Goal: Task Accomplishment & Management: Manage account settings

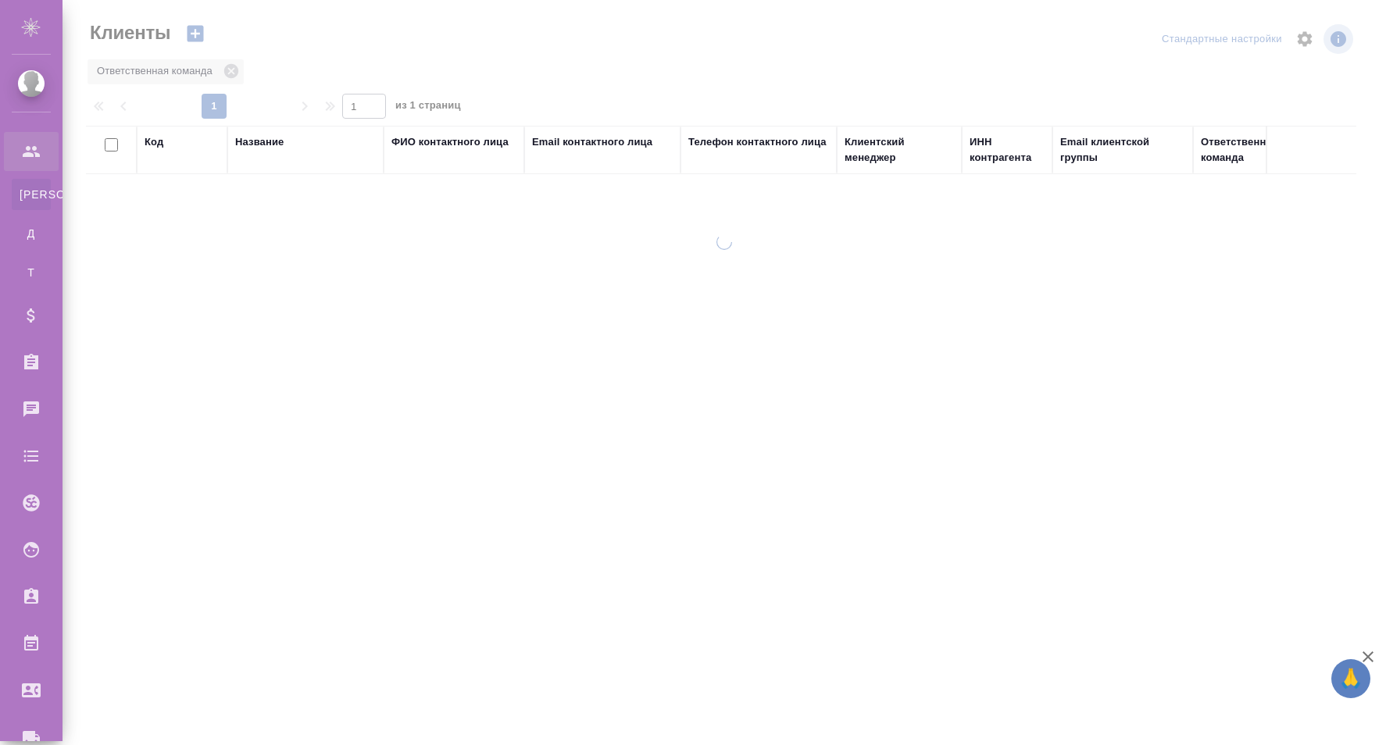
select select "RU"
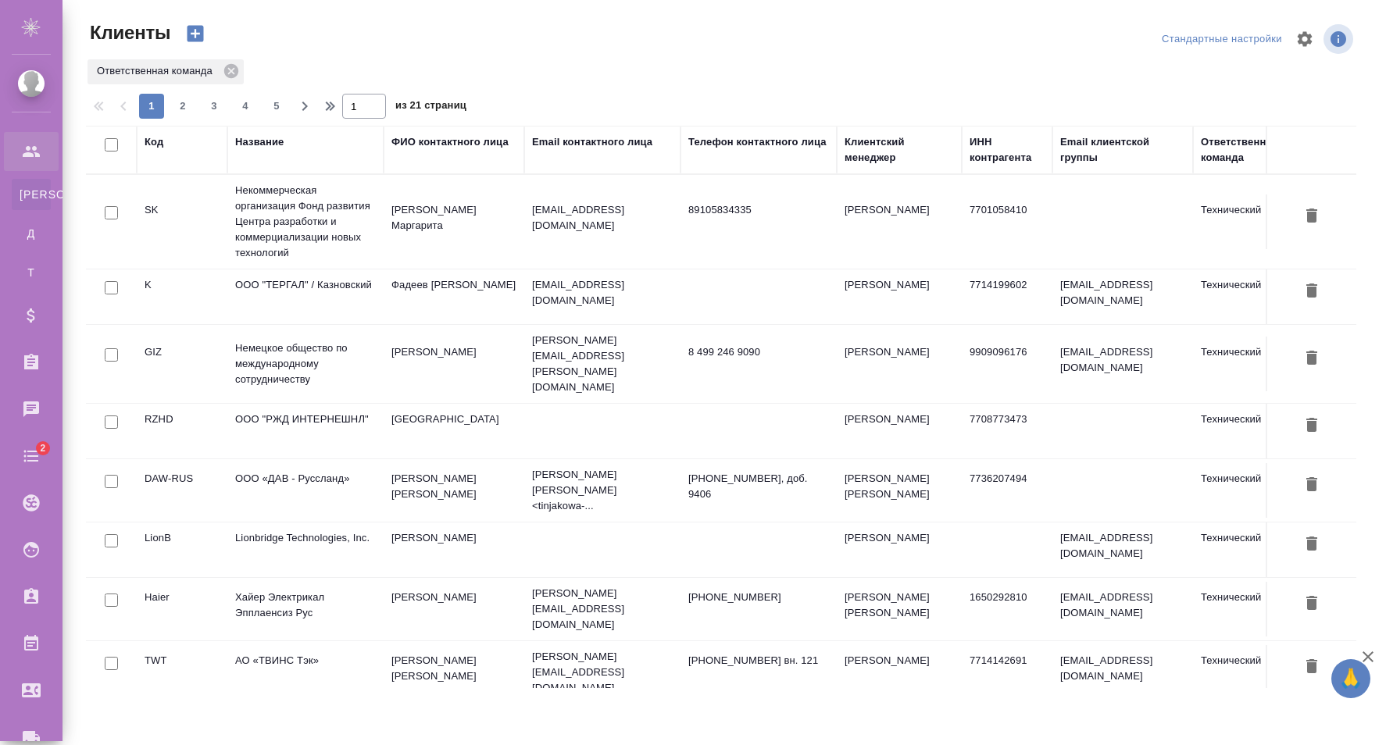
select select "RU"
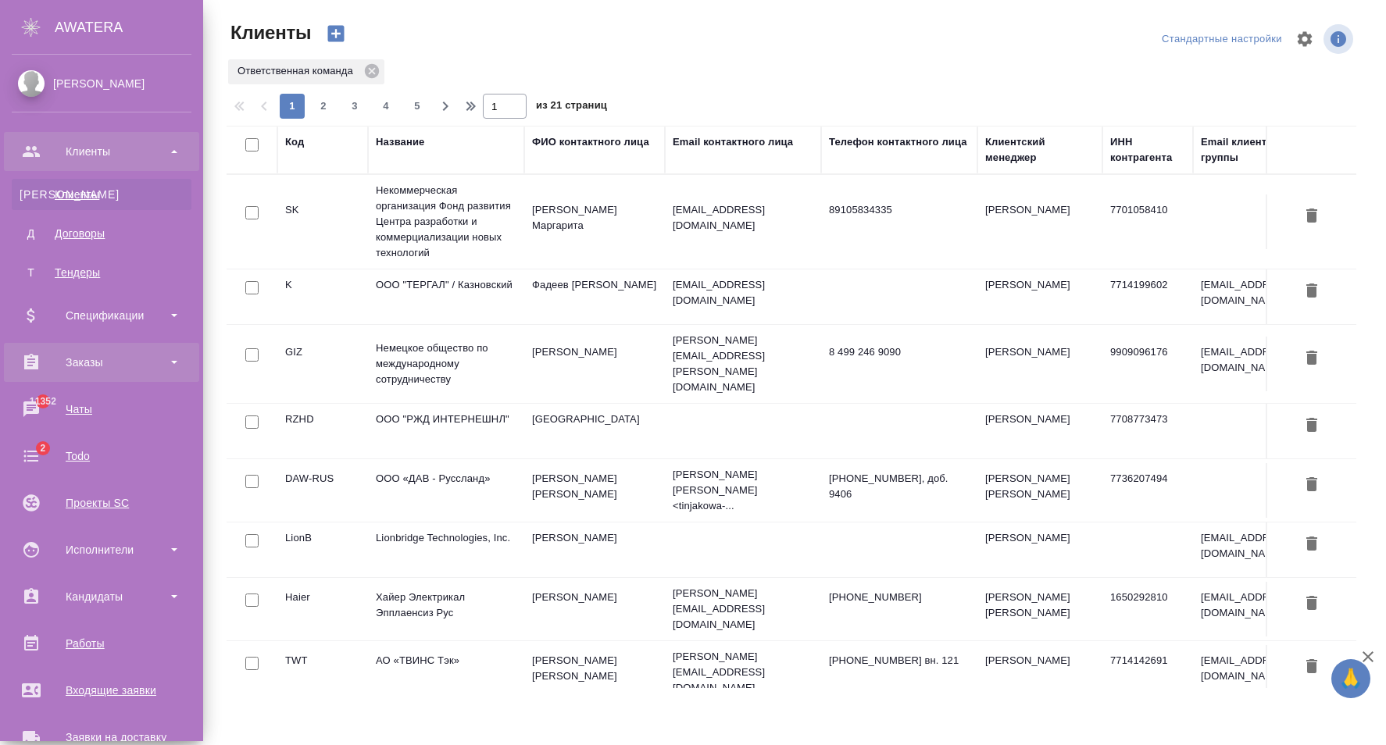
click at [140, 363] on div "Заказы" at bounding box center [102, 362] width 180 height 23
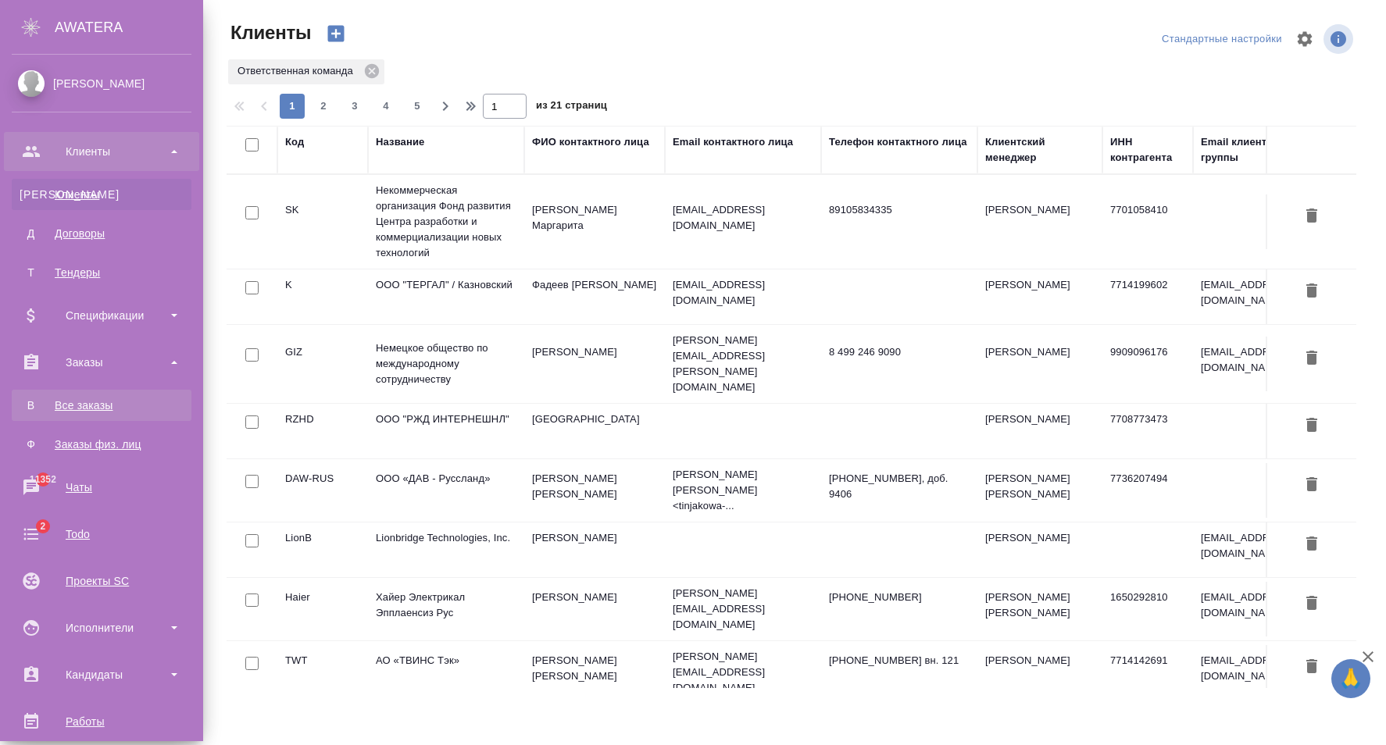
click at [113, 404] on div "Все заказы" at bounding box center [102, 406] width 164 height 16
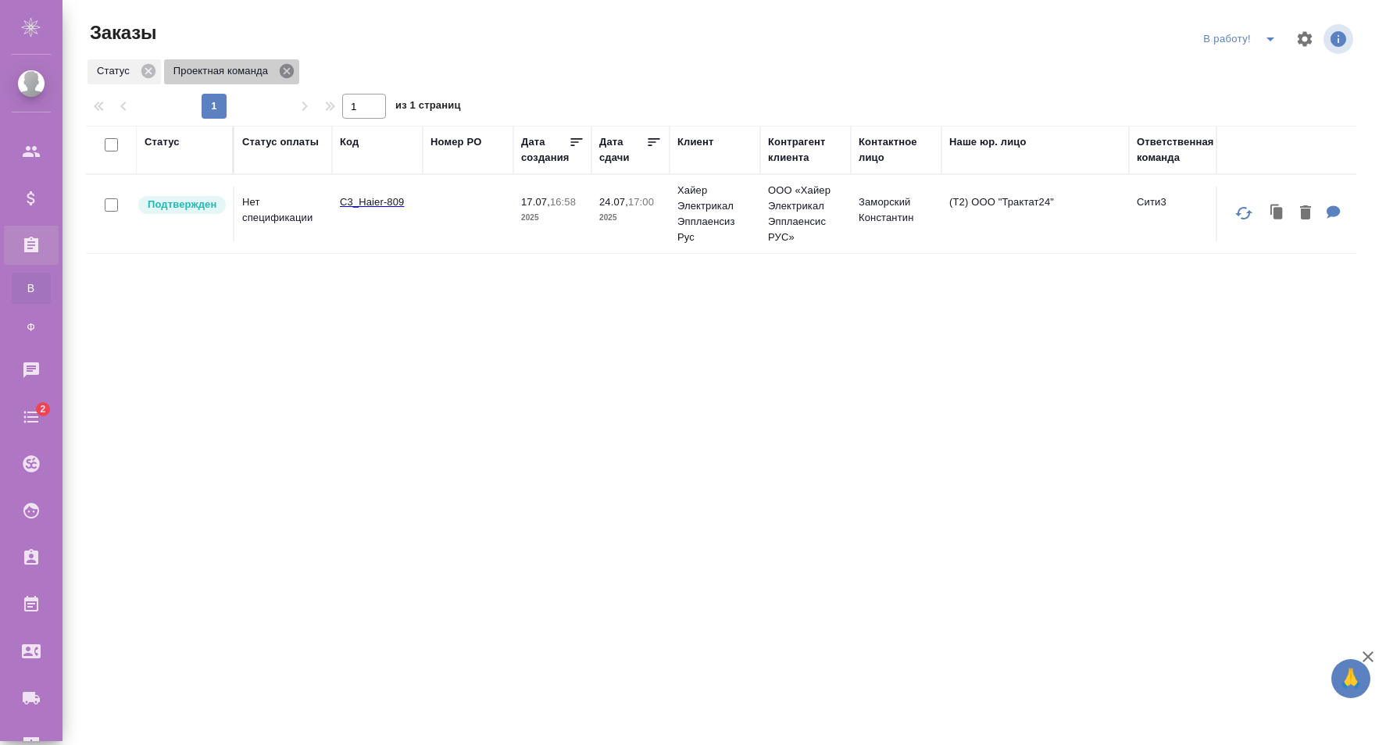
click at [283, 66] on icon at bounding box center [287, 71] width 14 height 14
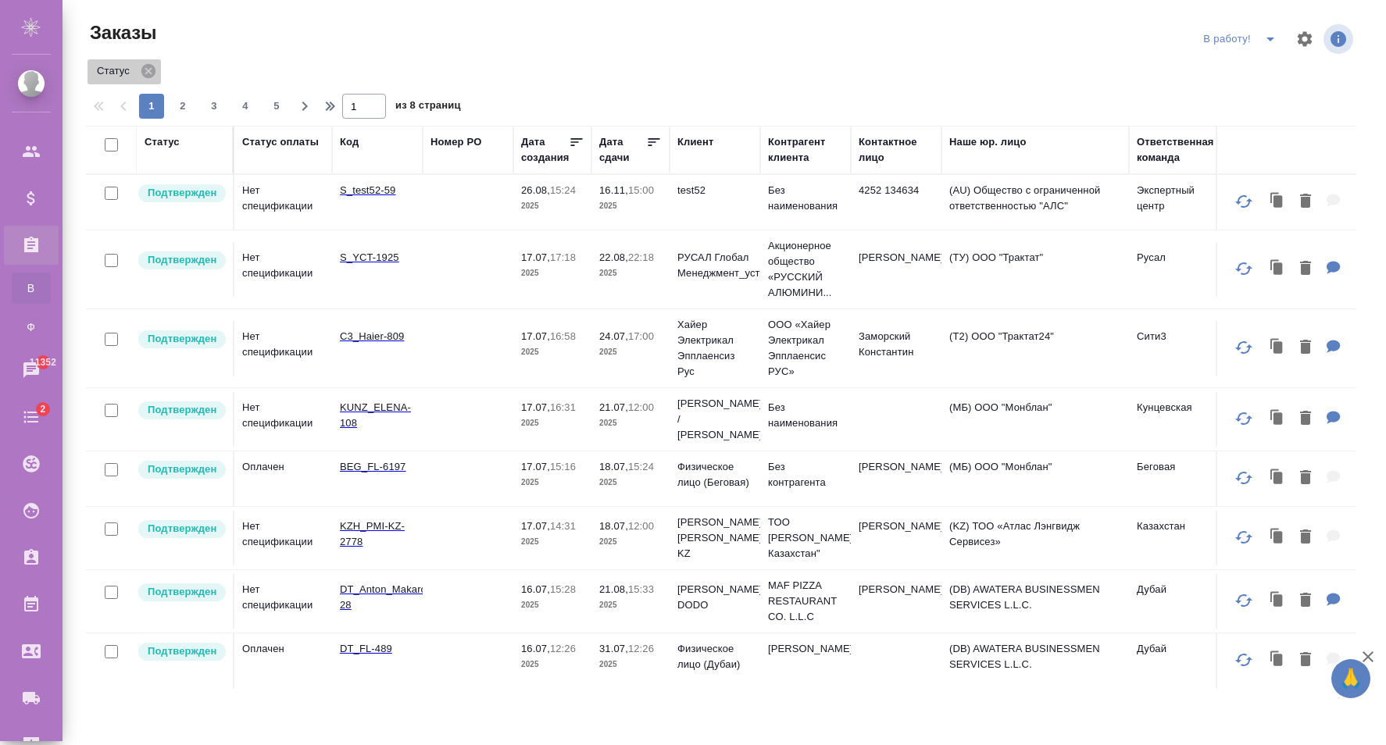
click at [148, 73] on icon at bounding box center [148, 71] width 14 height 14
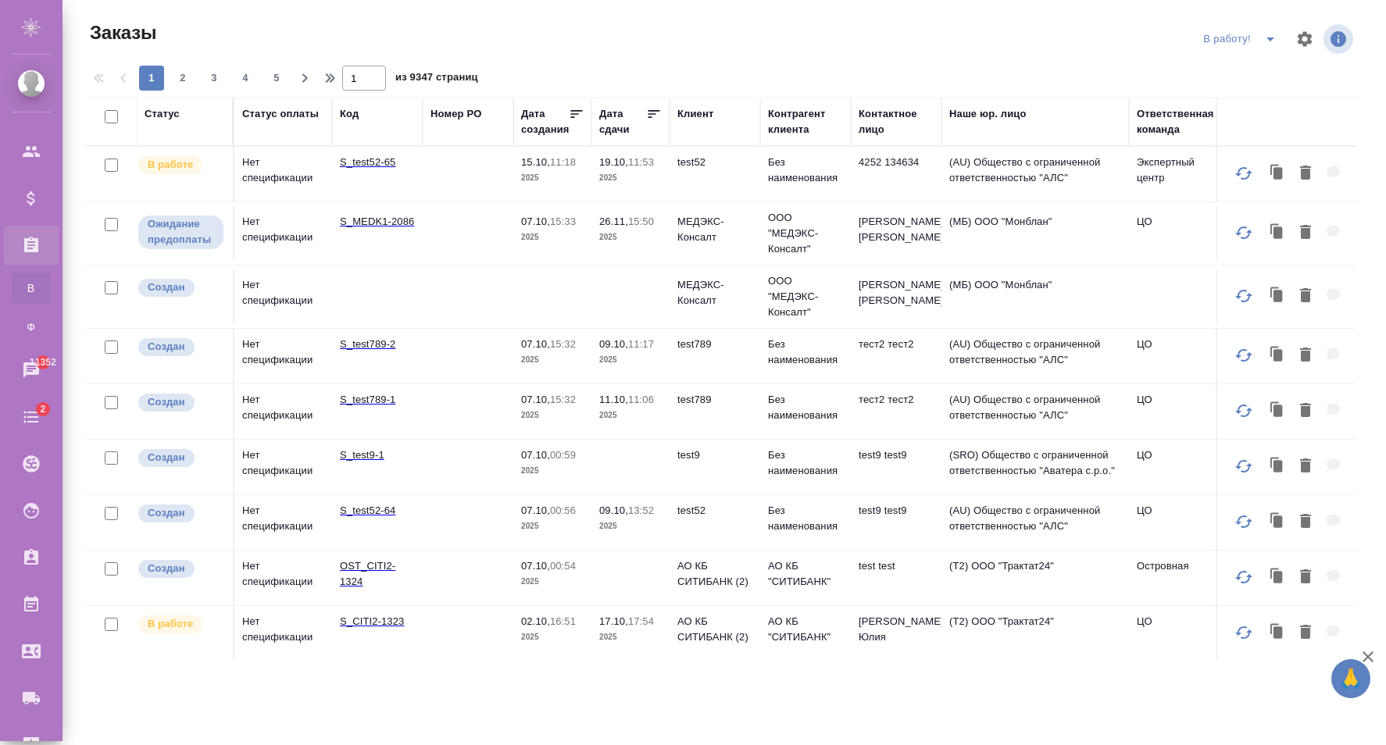
click at [716, 182] on td "test52" at bounding box center [715, 174] width 91 height 55
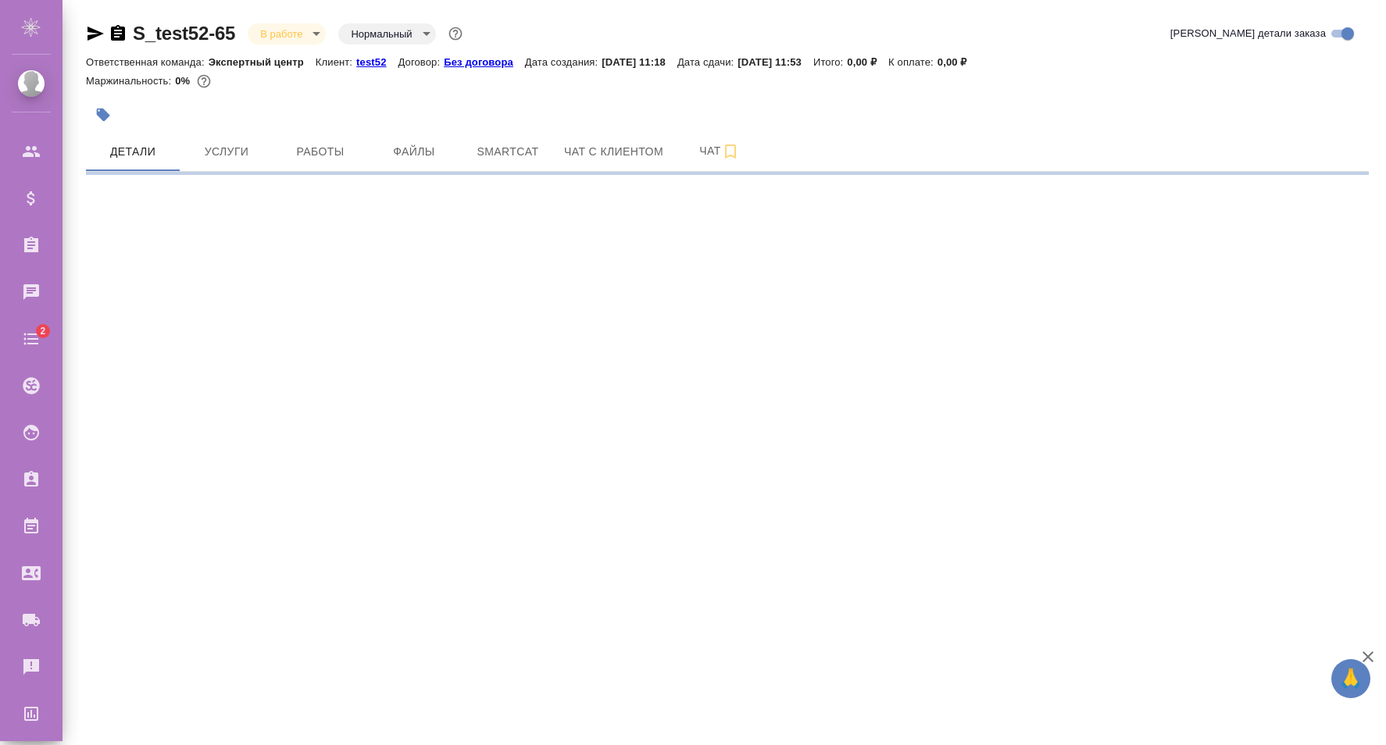
select select "RU"
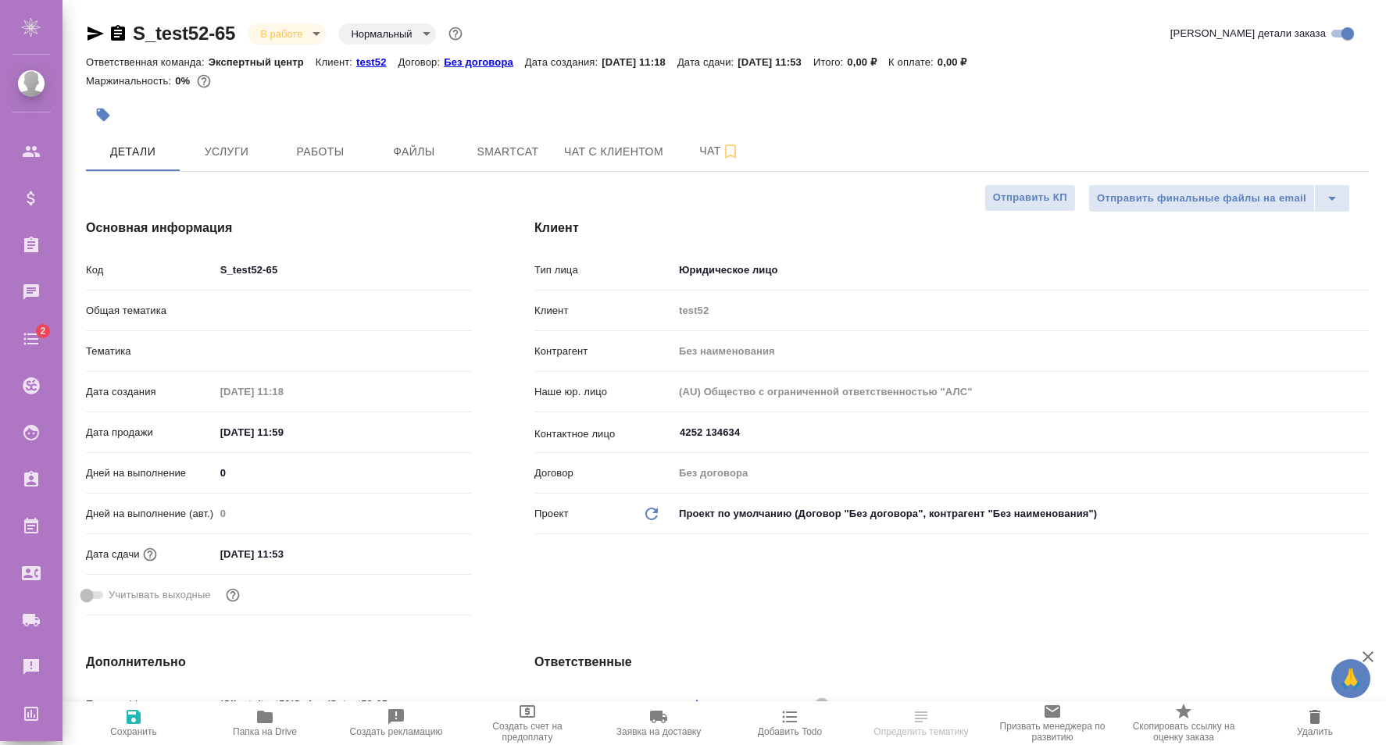
type textarea "x"
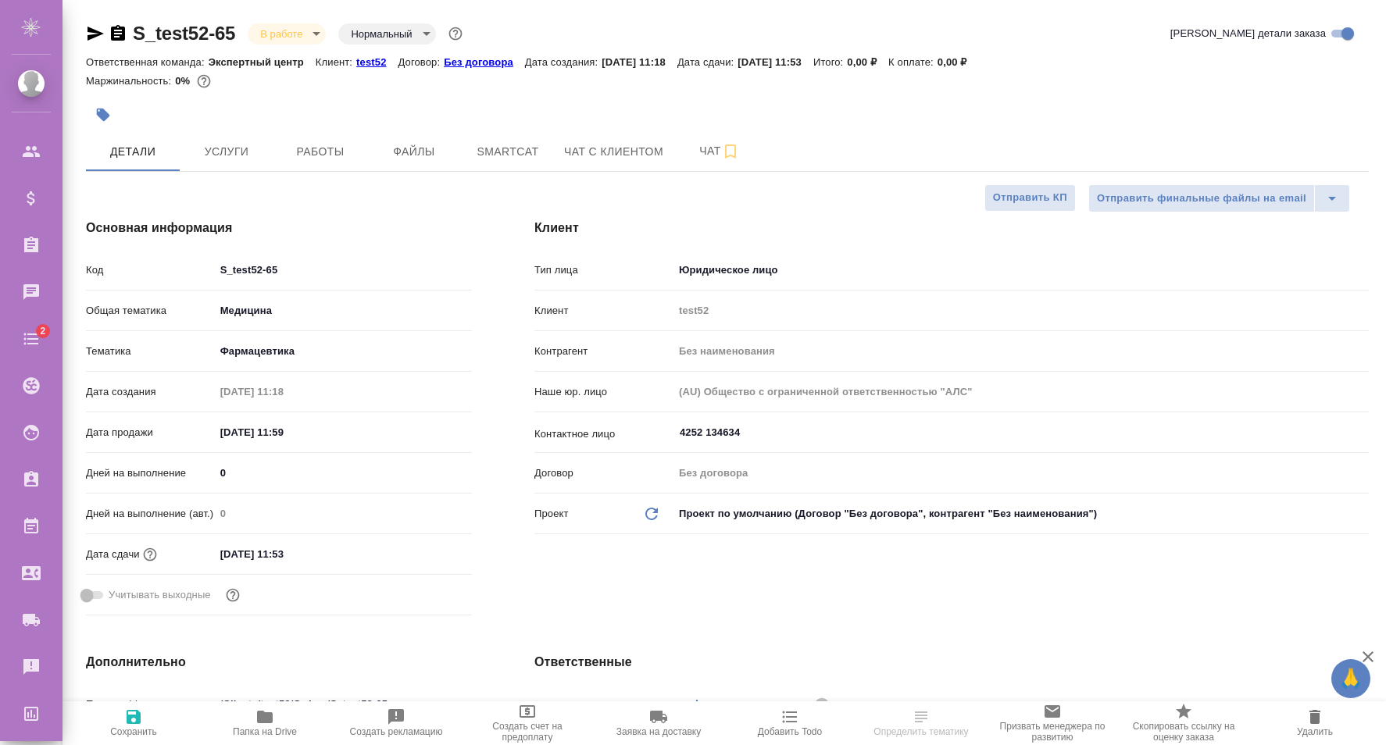
type textarea "x"
click at [406, 158] on span "Файлы" at bounding box center [414, 152] width 75 height 20
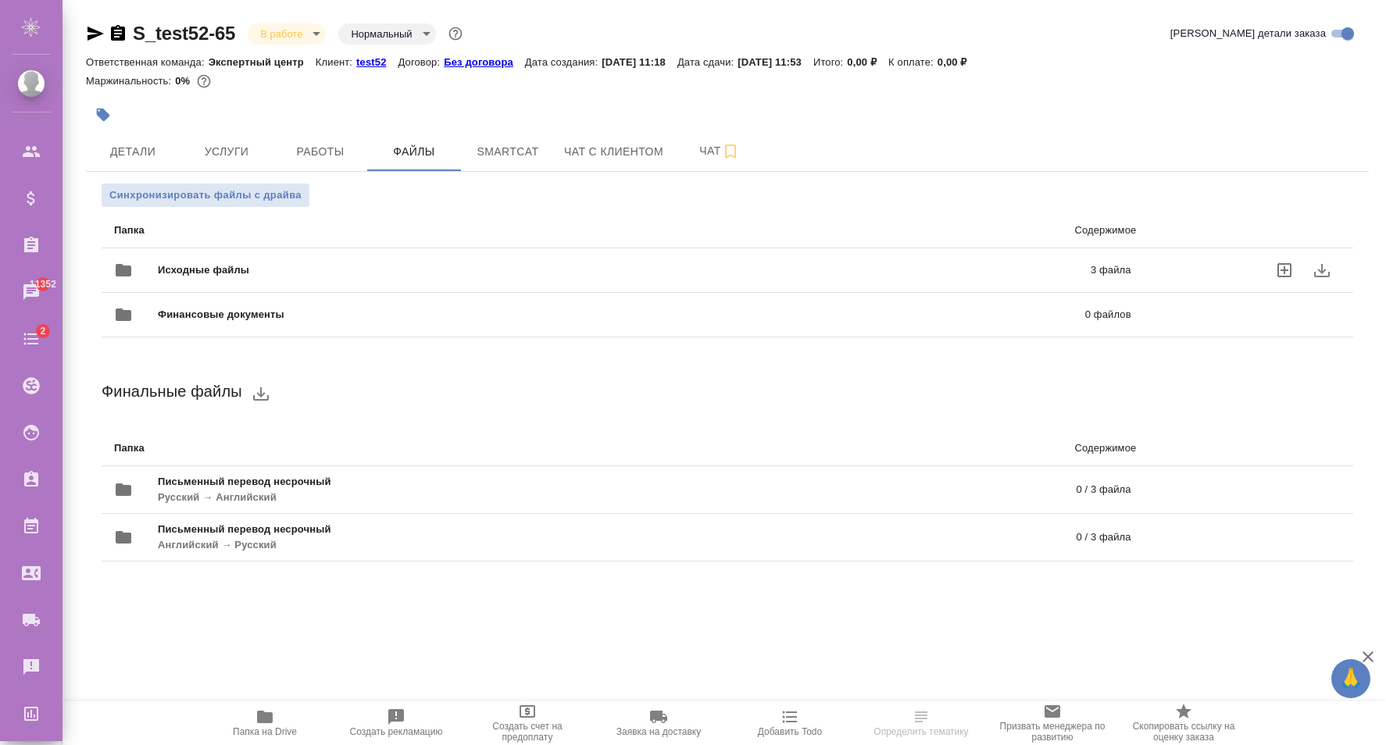
click at [309, 279] on div "Исходные файлы 3 файла" at bounding box center [622, 271] width 1017 height 38
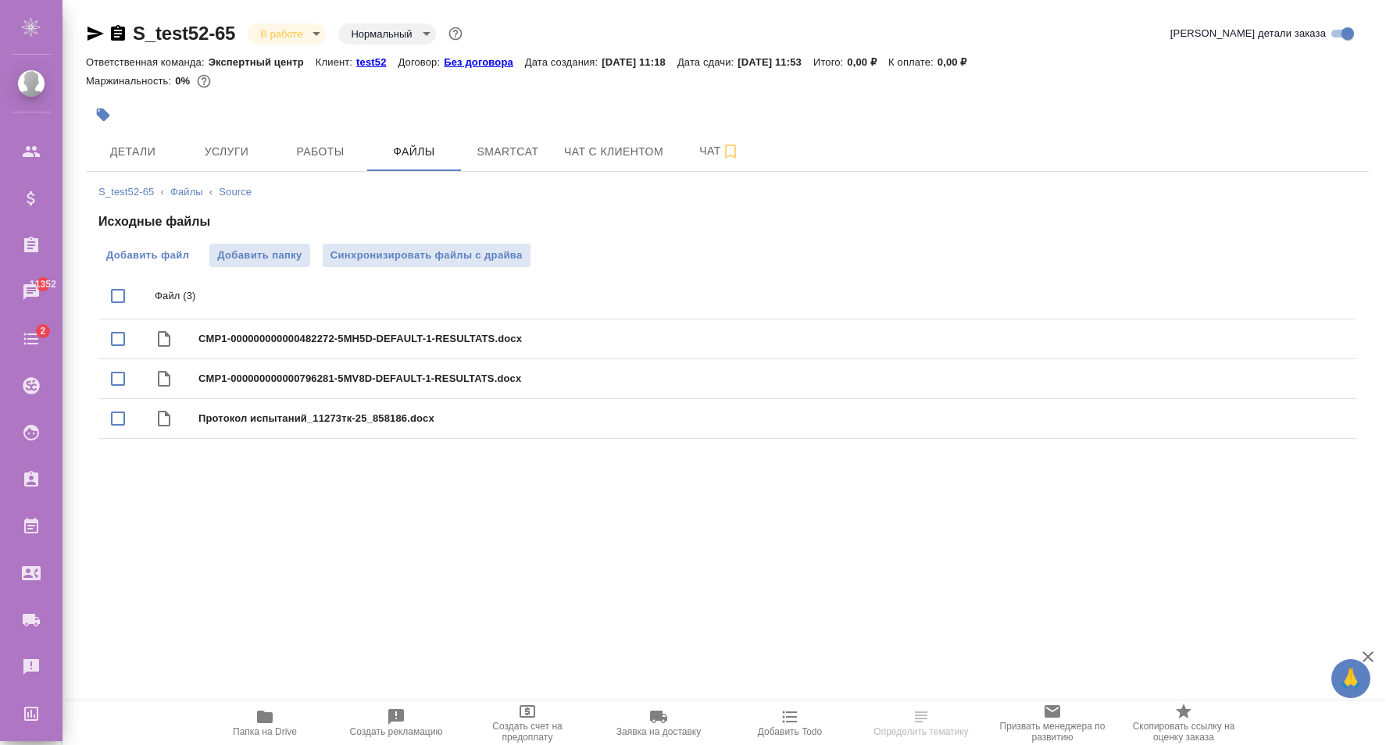
click at [171, 259] on span "Добавить файл" at bounding box center [147, 256] width 83 height 16
click at [0, 0] on input "Добавить файл" at bounding box center [0, 0] width 0 height 0
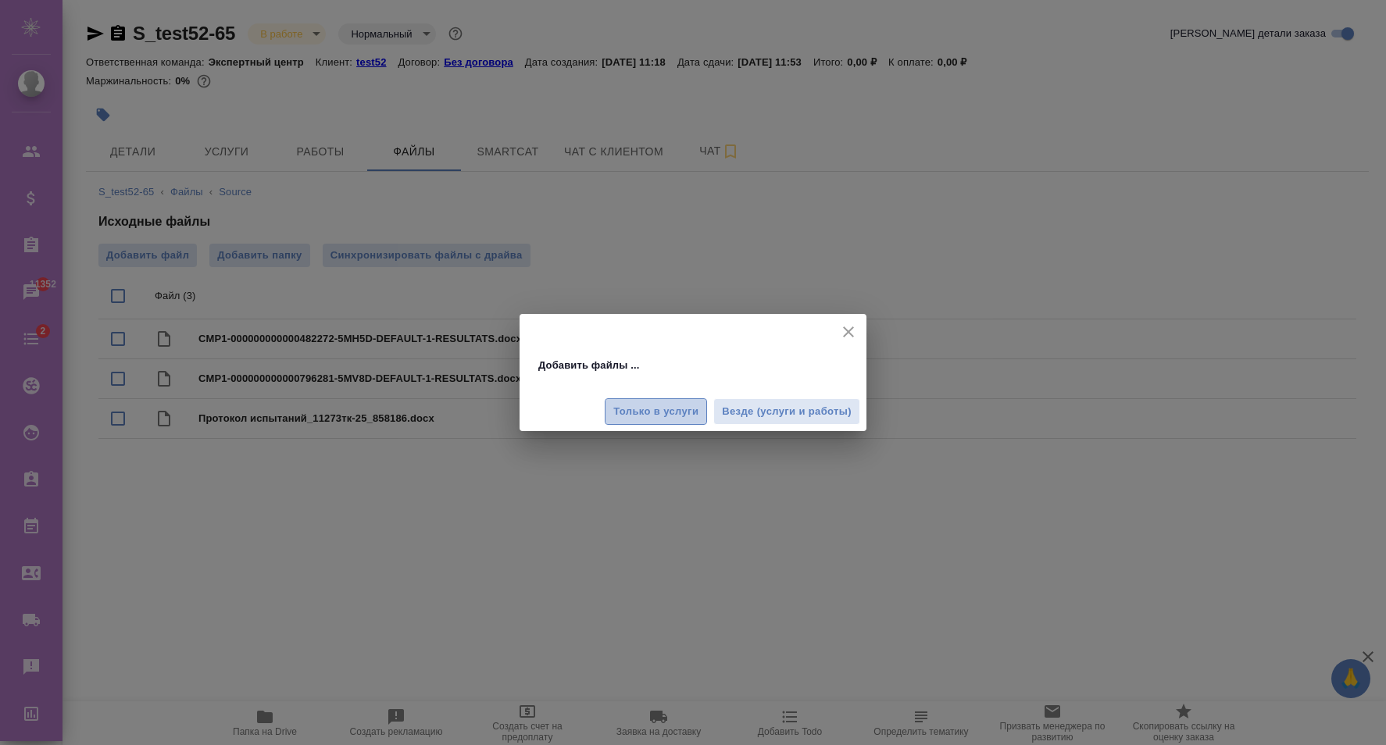
click at [656, 413] on span "Только в услуги" at bounding box center [655, 412] width 85 height 18
